Goal: Task Accomplishment & Management: Complete application form

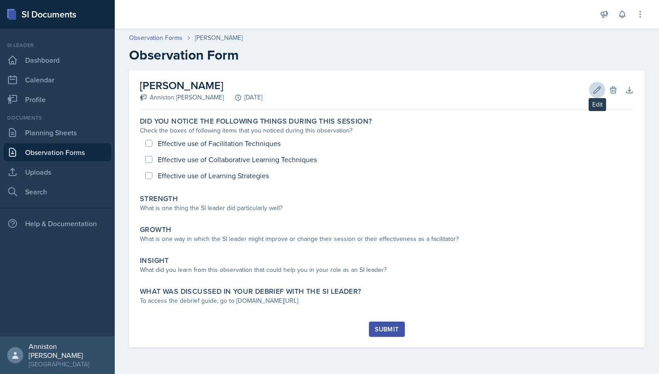
click at [596, 94] on icon at bounding box center [597, 90] width 9 height 9
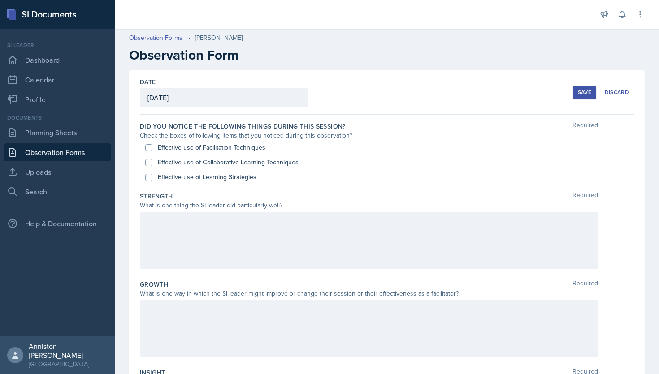
click at [206, 144] on label "Effective use of Facilitation Techniques" at bounding box center [212, 147] width 108 height 9
click at [152, 144] on input "Effective use of Facilitation Techniques" at bounding box center [148, 147] width 7 height 7
checkbox input "true"
click at [206, 160] on label "Effective use of Collaborative Learning Techniques" at bounding box center [228, 162] width 141 height 9
click at [152, 160] on input "Effective use of Collaborative Learning Techniques" at bounding box center [148, 162] width 7 height 7
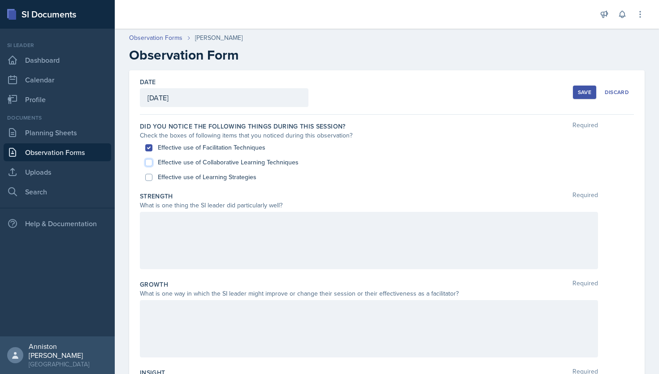
checkbox input "true"
click at [206, 176] on label "Effective use of Learning Strategies" at bounding box center [207, 177] width 99 height 9
click at [152, 176] on input "Effective use of Learning Strategies" at bounding box center [148, 177] width 7 height 7
checkbox input "true"
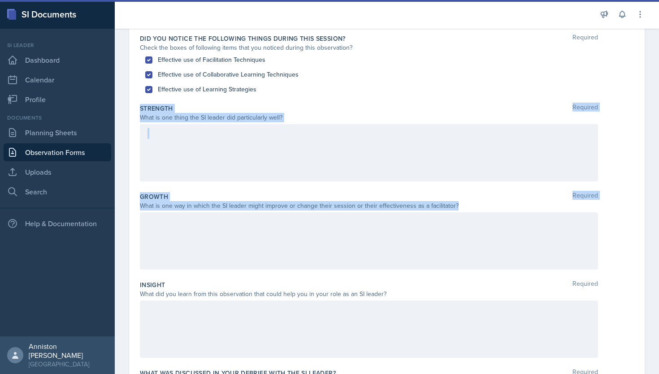
scroll to position [149, 0]
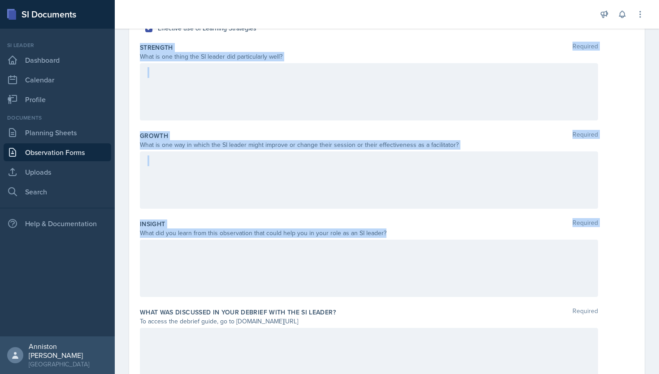
drag, startPoint x: 138, startPoint y: 198, endPoint x: 439, endPoint y: 231, distance: 302.6
click at [439, 231] on div "Date [DATE] [DATE] 31 1 2 3 4 5 6 7 8 9 10 11 12 13 14 15 16 17 18 19 20 21 22 …" at bounding box center [387, 161] width 516 height 478
copy div "Strength Required What is one thing the SI leader did particularly well? Growth…"
click at [439, 231] on div "What did you learn from this observation that could help you in your role as an…" at bounding box center [369, 233] width 458 height 9
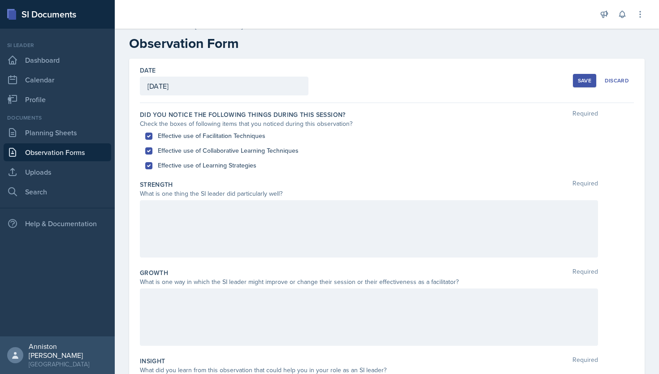
scroll to position [11, 0]
click at [588, 85] on button "Save" at bounding box center [584, 80] width 23 height 13
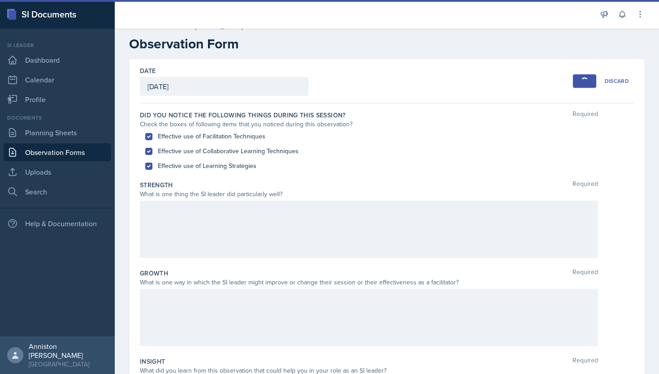
scroll to position [0, 0]
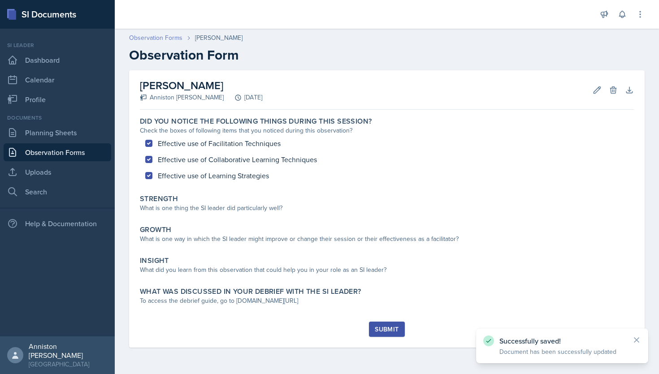
click at [148, 38] on link "Observation Forms" at bounding box center [155, 37] width 53 height 9
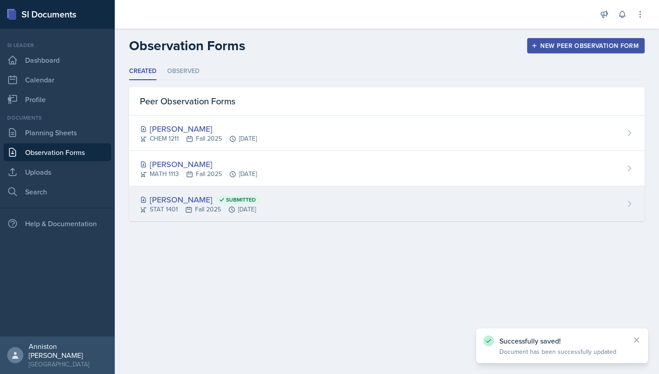
click at [300, 209] on div "[PERSON_NAME] Submitted STAT 1401 Fall 2025 [DATE]" at bounding box center [387, 203] width 516 height 35
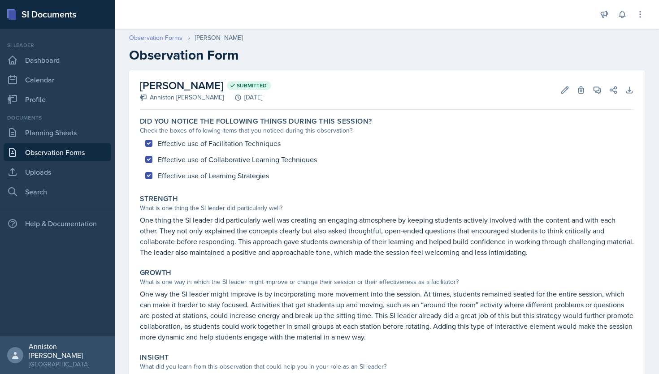
click at [178, 36] on link "Observation Forms" at bounding box center [155, 37] width 53 height 9
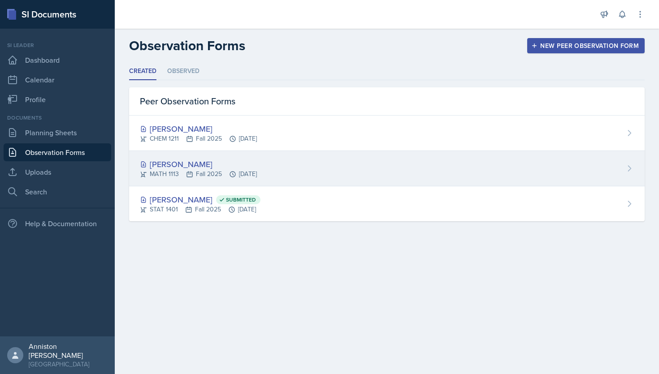
click at [204, 167] on div "[PERSON_NAME]" at bounding box center [198, 164] width 117 height 12
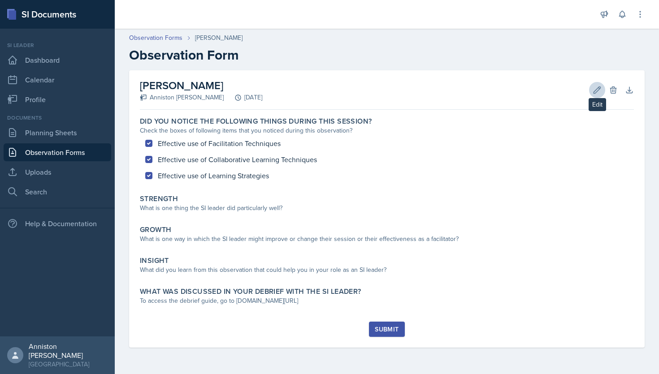
click at [600, 88] on icon at bounding box center [597, 90] width 7 height 7
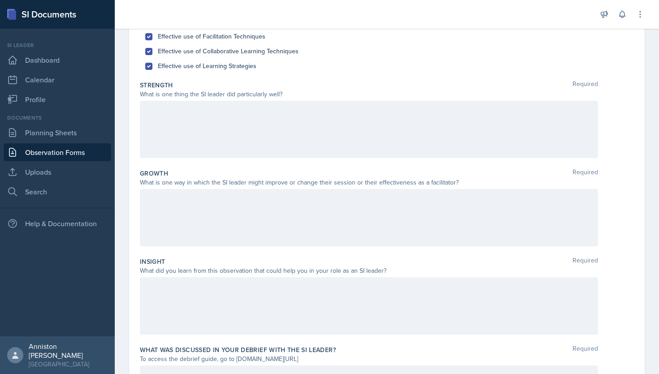
scroll to position [196, 0]
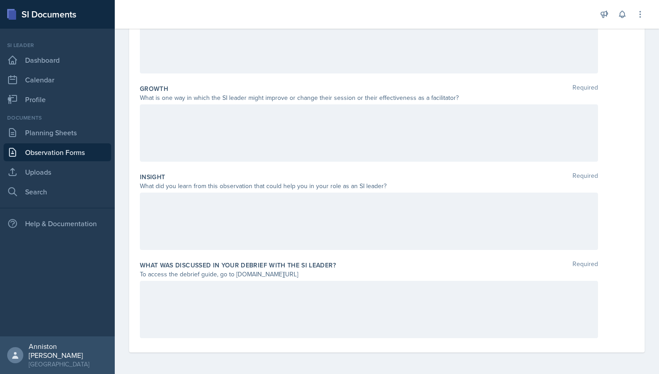
click at [394, 315] on div at bounding box center [369, 309] width 458 height 57
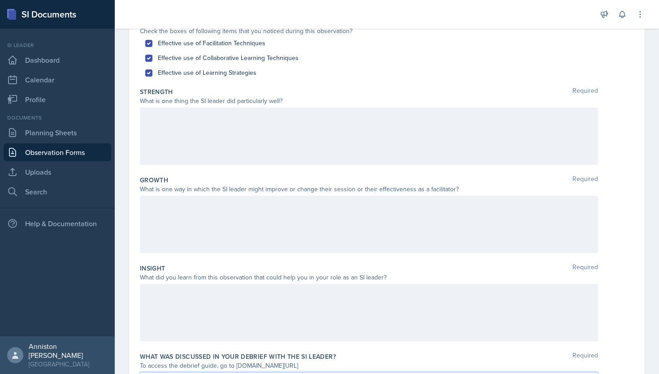
scroll to position [107, 0]
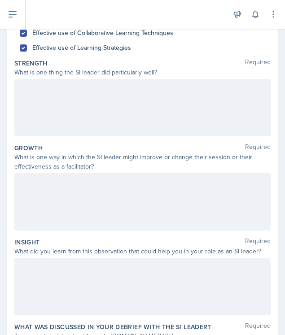
click at [198, 50] on div "Effective use of Learning Strategies" at bounding box center [142, 47] width 245 height 15
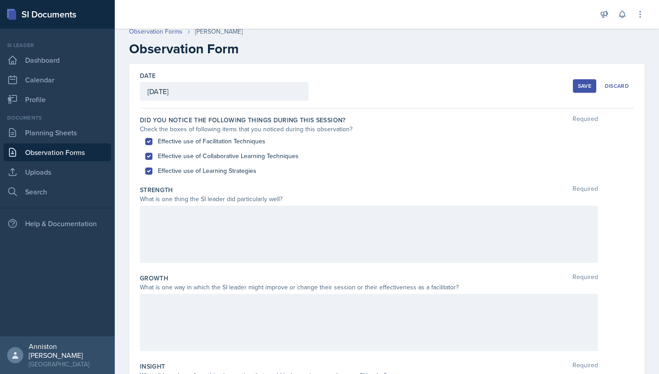
scroll to position [5, 0]
click at [214, 234] on div at bounding box center [369, 235] width 458 height 57
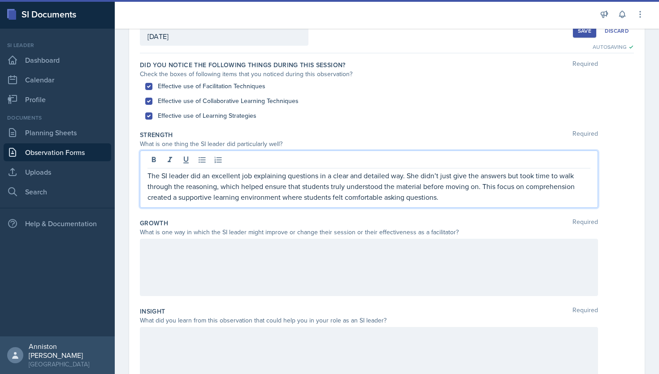
scroll to position [66, 0]
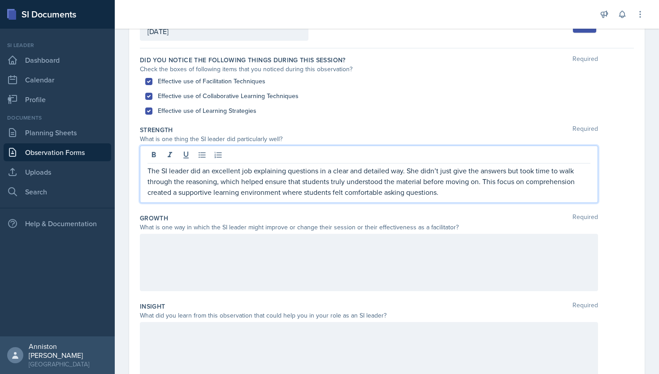
click at [209, 256] on div at bounding box center [369, 262] width 458 height 57
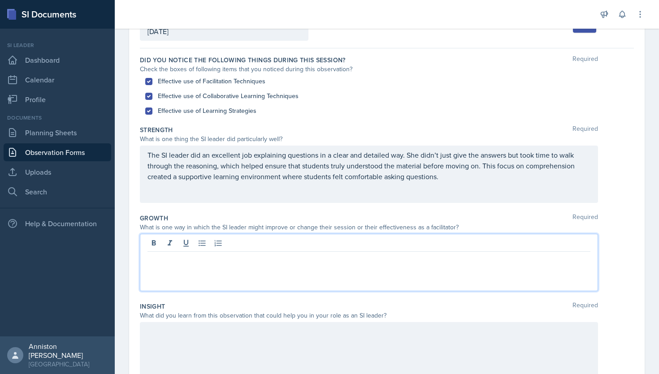
scroll to position [82, 0]
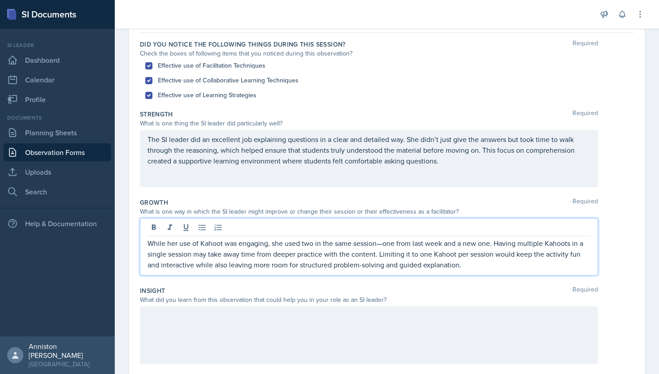
click at [385, 244] on p "While her use of Kahoot was engaging, she used two in the same session—one from…" at bounding box center [368, 254] width 443 height 32
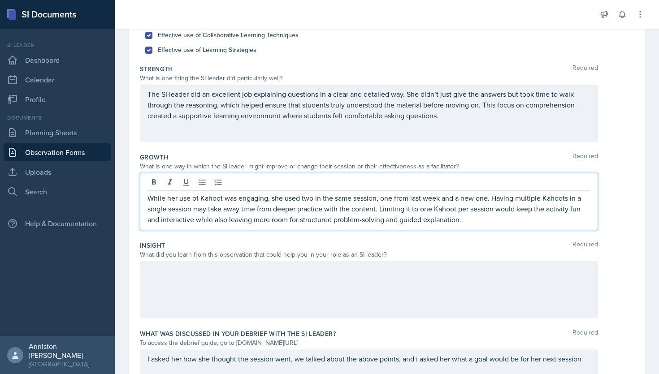
scroll to position [131, 0]
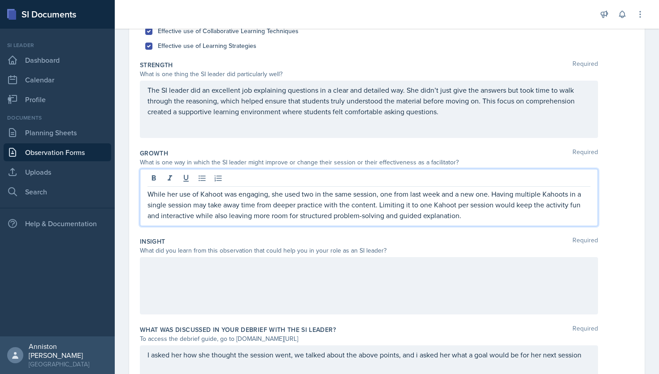
click at [364, 216] on p "While her use of Kahoot was engaging, she used two in the same session, one fro…" at bounding box center [368, 205] width 443 height 32
click at [400, 243] on div "Insight Required" at bounding box center [387, 241] width 494 height 9
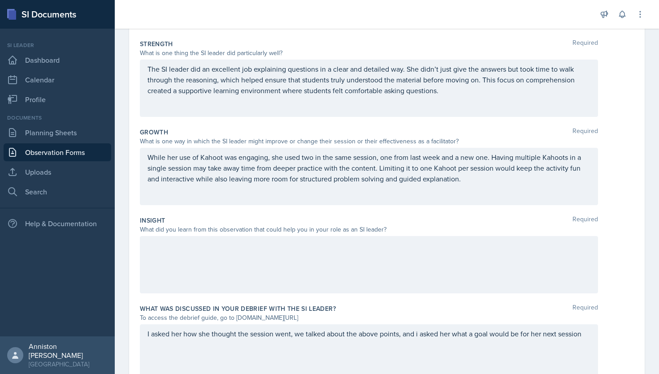
click at [400, 191] on div "While her use of Kahoot was engaging, she used two in the same session, one fro…" at bounding box center [369, 176] width 458 height 57
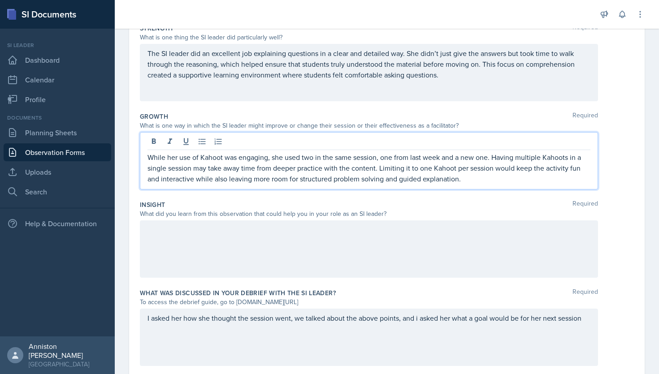
click at [403, 234] on div at bounding box center [369, 249] width 458 height 57
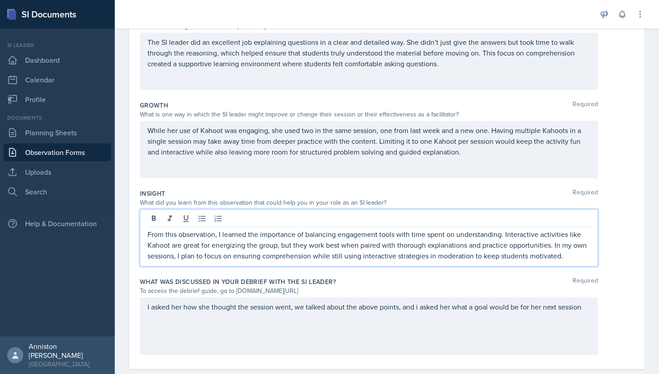
scroll to position [196, 0]
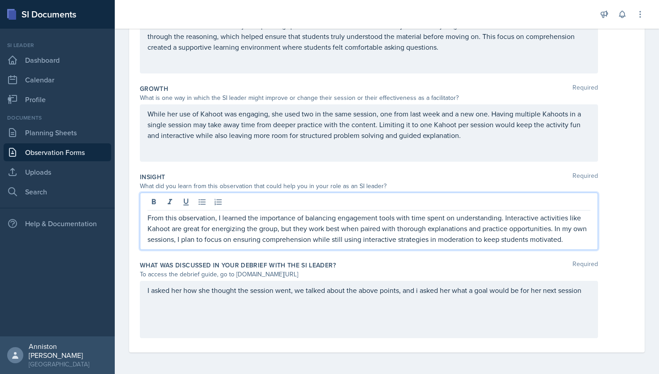
click at [305, 291] on div "I asked her how she thought the session went, we talked about the above points,…" at bounding box center [369, 309] width 458 height 57
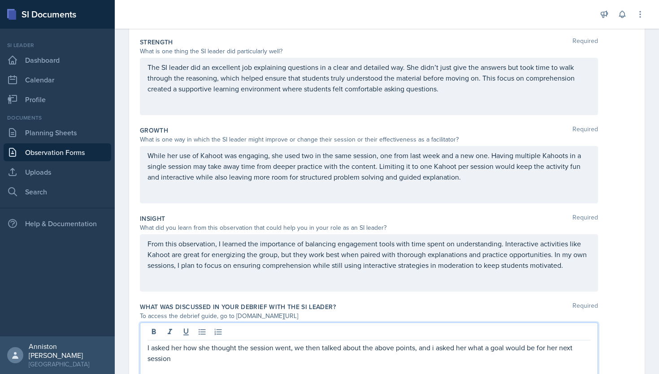
scroll to position [152, 0]
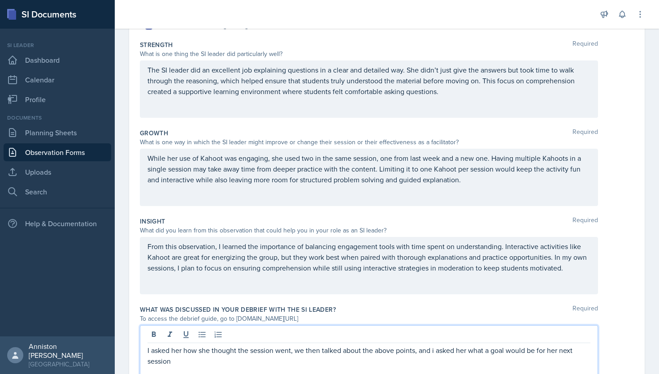
click at [397, 351] on p "I asked her how she thought the session went, we then talked about the above po…" at bounding box center [368, 356] width 443 height 22
click at [497, 351] on p "I asked her how she thought the session went, we then talked about the above st…" at bounding box center [368, 356] width 443 height 22
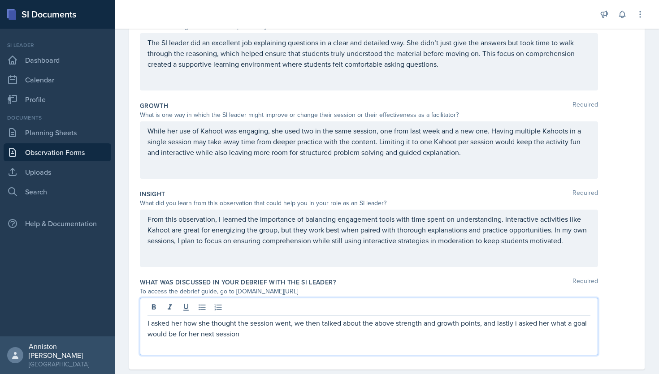
scroll to position [196, 0]
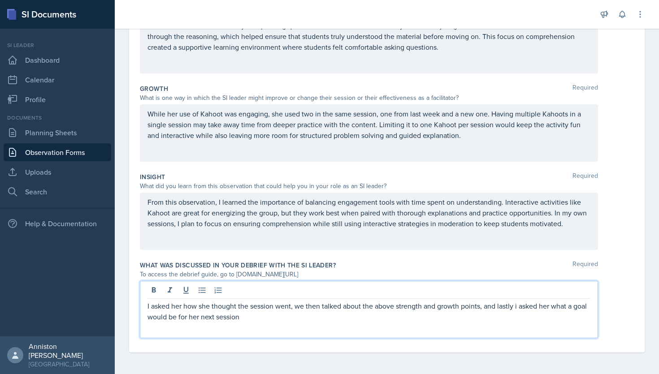
click at [517, 308] on p "I asked her how she thought the session went, we then talked about the above st…" at bounding box center [368, 312] width 443 height 22
click at [243, 319] on p "I asked her how she thought the session went, we then talked about the above st…" at bounding box center [368, 312] width 443 height 22
click at [210, 169] on div "Insight Required What did you learn from this observation that could help you i…" at bounding box center [387, 213] width 494 height 88
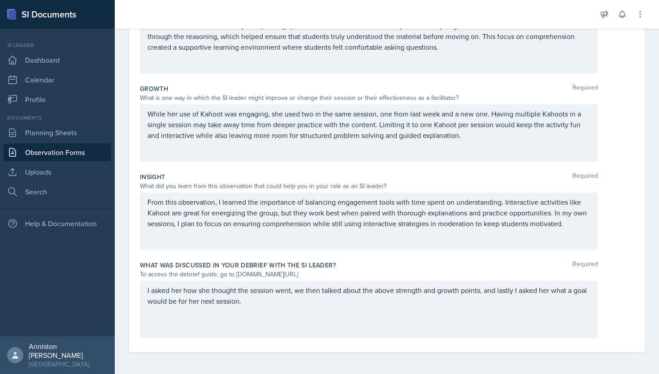
click at [574, 294] on div "I asked her how she thought the session went, we then talked about the above st…" at bounding box center [369, 309] width 458 height 57
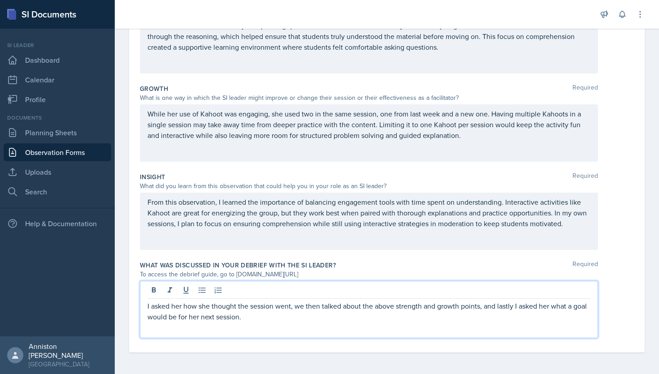
click at [558, 308] on p "I asked her how she thought the session went, we then talked about the above st…" at bounding box center [368, 312] width 443 height 22
click at [189, 319] on p "I asked her how she thought the session went, we then talked about the above st…" at bounding box center [368, 312] width 443 height 22
click at [236, 318] on p "I asked her how she thought the session went, we then talked about the above st…" at bounding box center [368, 312] width 443 height 22
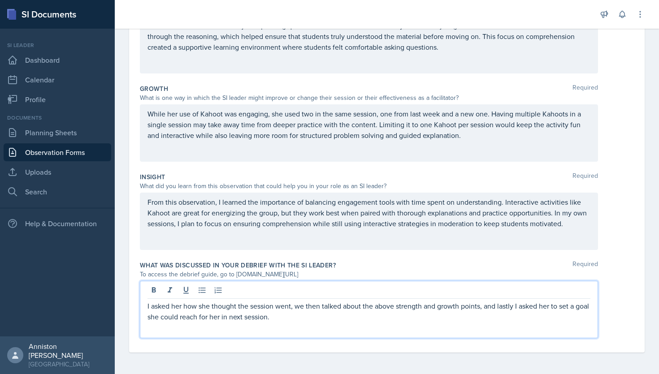
click at [313, 329] on div "I asked her how she thought the session went, we then talked about the above st…" at bounding box center [369, 309] width 458 height 57
click at [619, 338] on div "I asked her how she thought the session went, we then talked about the above st…" at bounding box center [387, 309] width 494 height 57
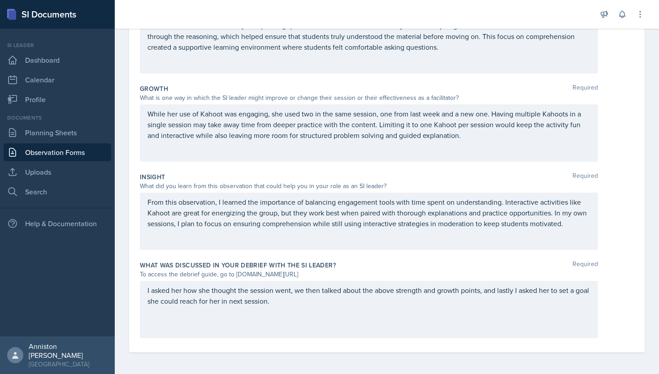
click at [242, 303] on p "I asked her how she thought the session went, we then talked about the above st…" at bounding box center [368, 296] width 443 height 22
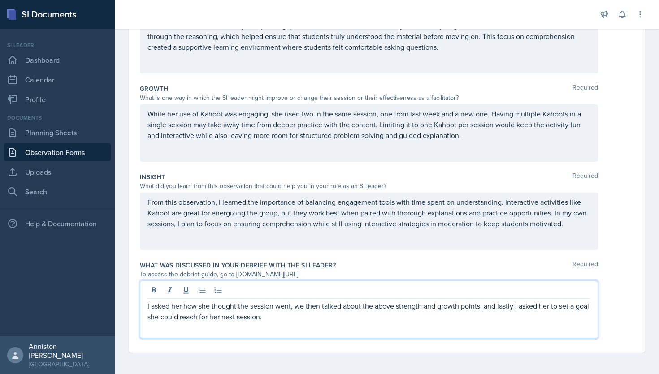
click at [380, 266] on div "What was discussed in your debrief with the SI Leader? Required" at bounding box center [387, 265] width 494 height 9
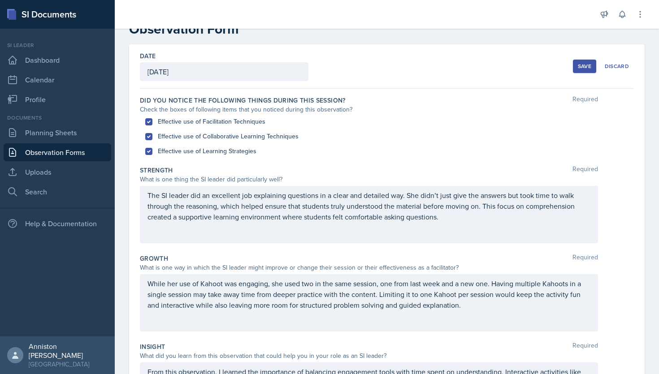
scroll to position [0, 0]
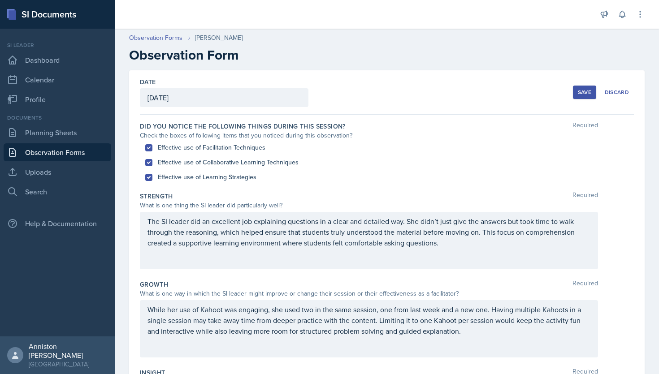
click at [582, 92] on div "Save" at bounding box center [584, 92] width 13 height 7
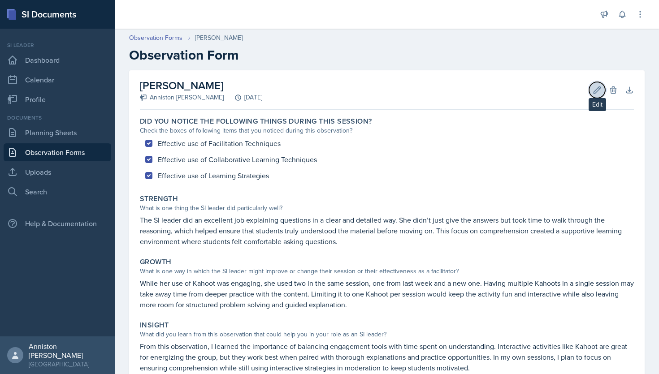
click at [593, 92] on icon at bounding box center [597, 90] width 9 height 9
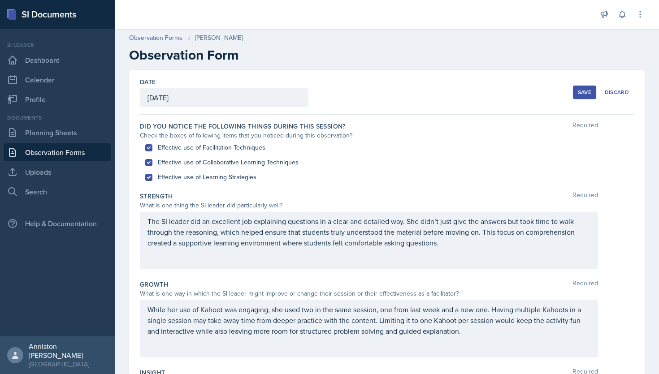
click at [581, 87] on button "Save" at bounding box center [584, 92] width 23 height 13
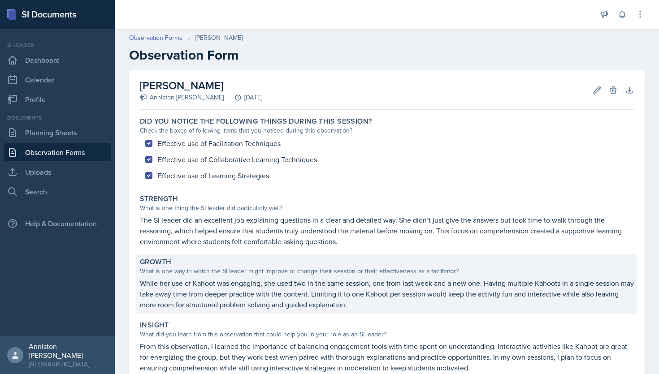
click at [399, 288] on p "While her use of Kahoot was engaging, she used two in the same session, one fro…" at bounding box center [387, 294] width 494 height 32
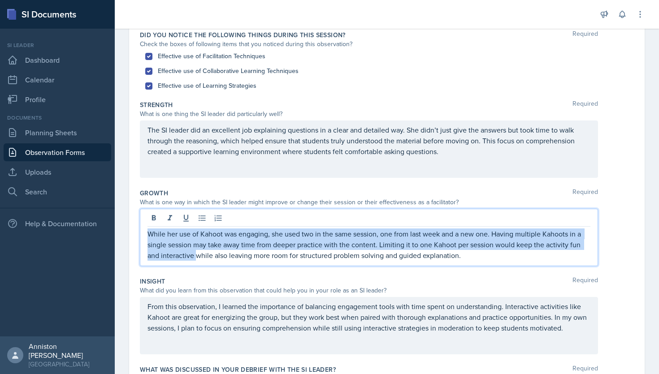
drag, startPoint x: 370, startPoint y: 273, endPoint x: 124, endPoint y: 230, distance: 249.8
click at [124, 230] on div "Date September 22nd, 2025 September 2025 31 1 2 3 4 5 6 7 8 9 10 11 12 13 14 15…" at bounding box center [387, 229] width 544 height 500
drag, startPoint x: 397, startPoint y: 275, endPoint x: 138, endPoint y: 217, distance: 264.9
click at [138, 217] on div "Date September 22nd, 2025 September 2025 31 1 2 3 4 5 6 7 8 9 10 11 12 13 14 15…" at bounding box center [387, 218] width 516 height 478
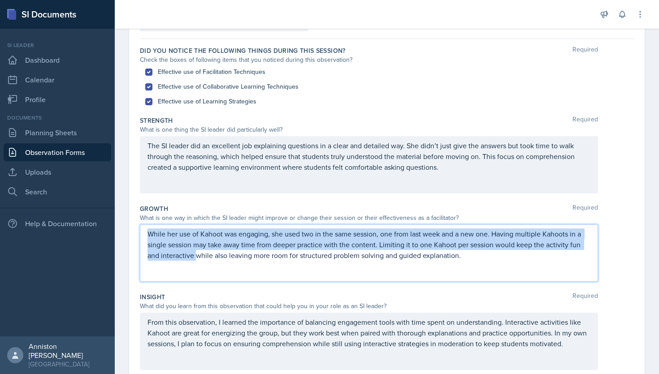
click at [499, 256] on p "While her use of Kahoot was engaging, she used two in the same session, one fro…" at bounding box center [368, 245] width 443 height 32
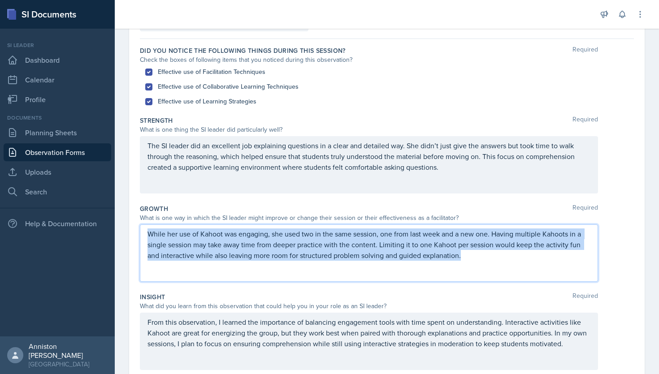
drag, startPoint x: 499, startPoint y: 256, endPoint x: 145, endPoint y: 218, distance: 355.7
click at [145, 218] on div "Growth Required What is one way in which the SI leader might improve or change …" at bounding box center [387, 245] width 494 height 88
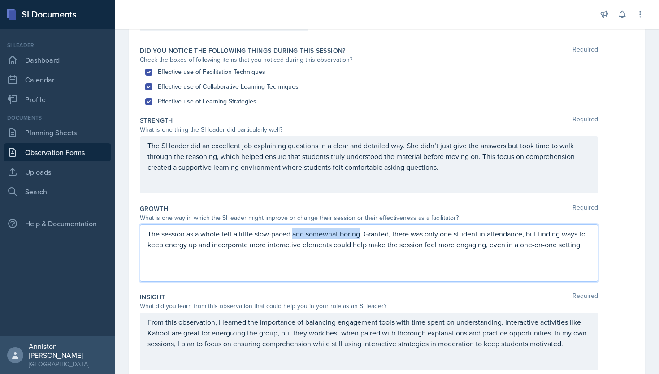
drag, startPoint x: 360, startPoint y: 235, endPoint x: 292, endPoint y: 234, distance: 68.6
click at [292, 234] on p "The session as a whole felt a little slow-paced and somewhat boring. Granted, t…" at bounding box center [368, 240] width 443 height 22
click at [445, 260] on div "The session as a whole felt a little slow-paced. Granted, there was only one st…" at bounding box center [369, 253] width 458 height 57
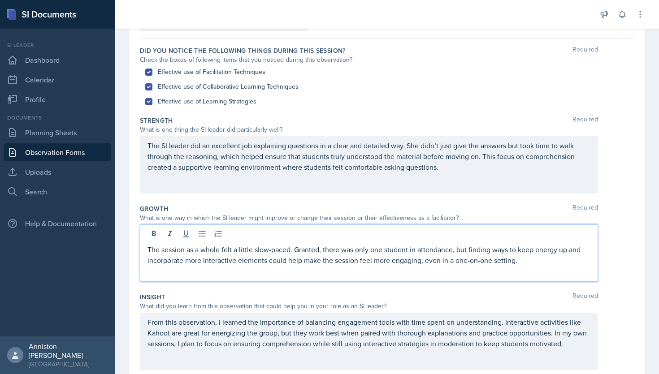
scroll to position [91, 0]
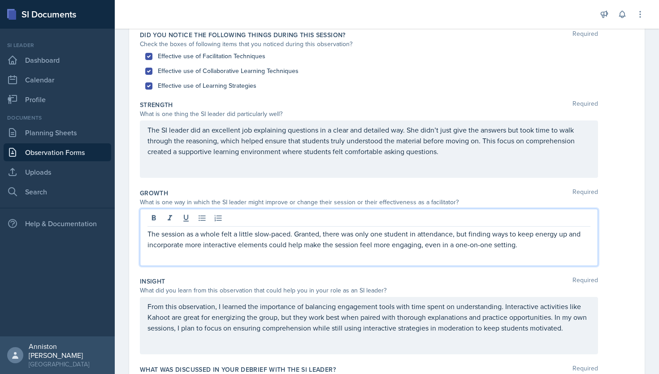
click at [452, 237] on p "The session as a whole felt a little slow-paced. Granted, there was only one st…" at bounding box center [368, 240] width 443 height 22
click at [240, 261] on div "The session as a whole felt a little slow-paced. Granted, there was only one st…" at bounding box center [369, 237] width 458 height 57
click at [303, 188] on div "Growth Required What is one way in which the SI leader might improve or change …" at bounding box center [387, 229] width 494 height 88
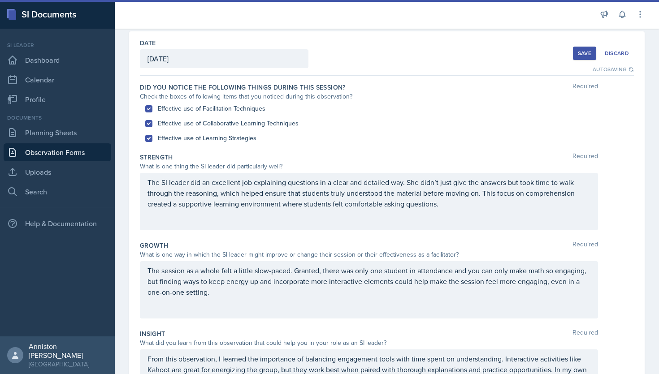
scroll to position [8, 0]
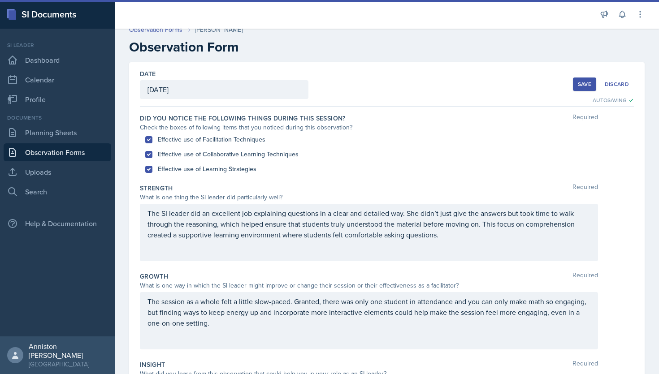
click at [578, 82] on div "Save" at bounding box center [584, 84] width 13 height 7
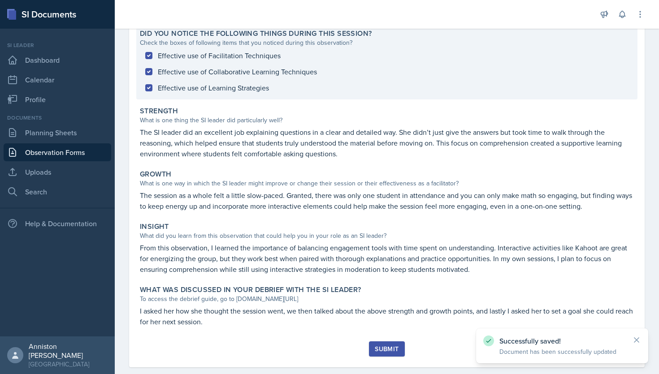
scroll to position [103, 0]
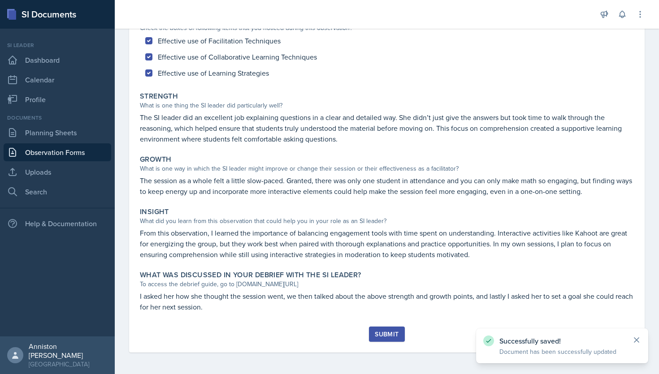
click at [637, 338] on icon at bounding box center [636, 340] width 9 height 9
